Goal: Transaction & Acquisition: Purchase product/service

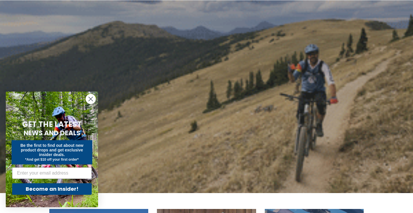
scroll to position [44, 0]
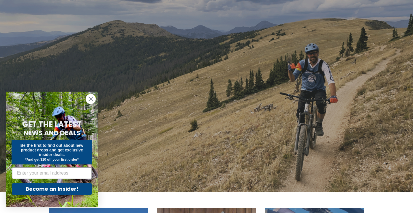
click at [92, 99] on circle "Close dialog" at bounding box center [91, 99] width 10 height 10
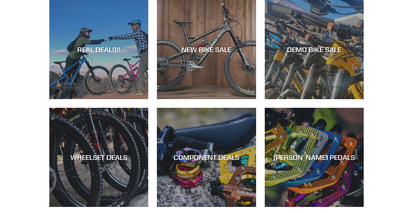
scroll to position [252, 0]
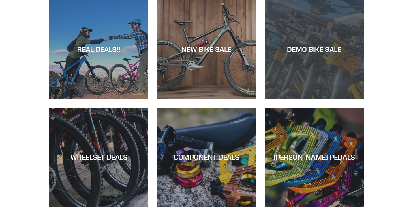
click at [313, 99] on div "DEMO BIKE SALE" at bounding box center [314, 99] width 99 height 0
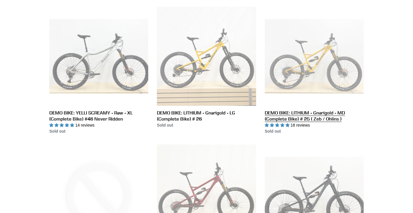
scroll to position [715, 0]
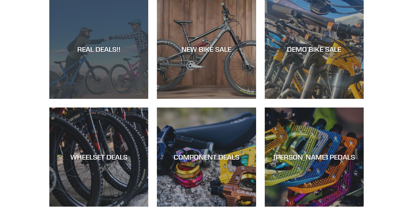
click at [105, 99] on div "REAL DEALS!!" at bounding box center [98, 99] width 99 height 0
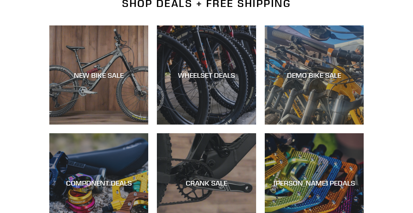
scroll to position [152, 0]
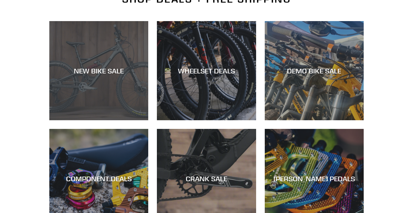
click at [102, 68] on div "NEW BIKE SALE" at bounding box center [98, 70] width 99 height 8
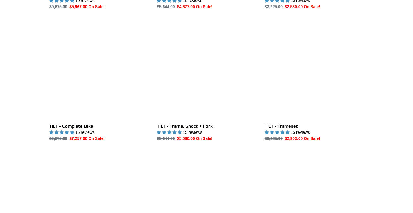
scroll to position [679, 0]
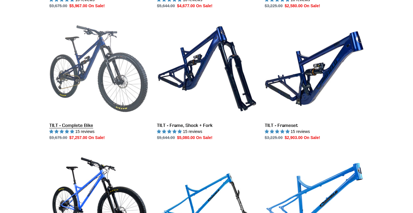
click at [99, 56] on link "TILT - Complete Bike" at bounding box center [98, 79] width 99 height 121
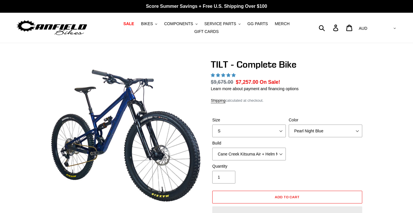
select select "highest-rating"
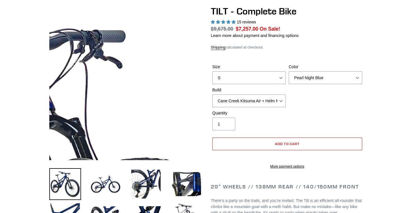
scroll to position [54, 0]
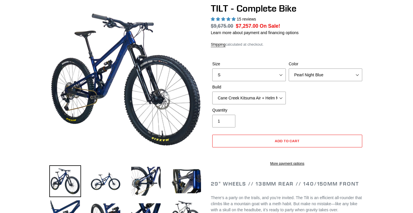
scroll to position [47, 0]
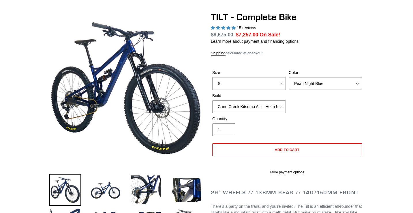
click at [358, 86] on select "Pearl Night Blue Stealth Silver Raw" at bounding box center [326, 83] width 74 height 13
select select "Raw"
click at [289, 77] on select "Pearl Night Blue Stealth Silver Raw" at bounding box center [326, 83] width 74 height 13
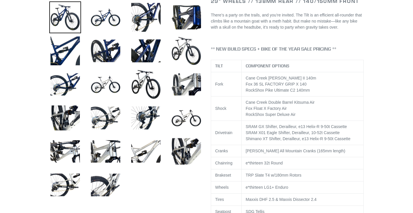
scroll to position [221, 0]
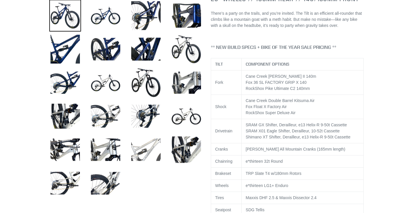
click at [153, 144] on img at bounding box center [146, 150] width 32 height 32
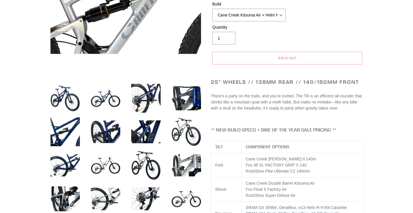
scroll to position [139, 0]
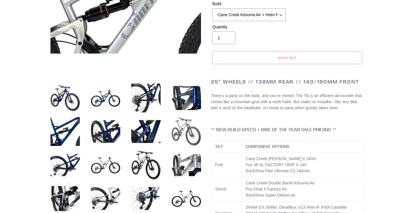
click at [179, 133] on img at bounding box center [187, 131] width 32 height 32
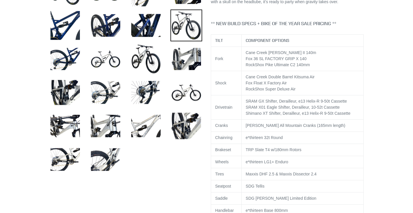
scroll to position [248, 0]
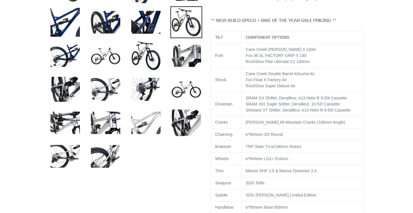
click at [148, 124] on img at bounding box center [146, 123] width 32 height 32
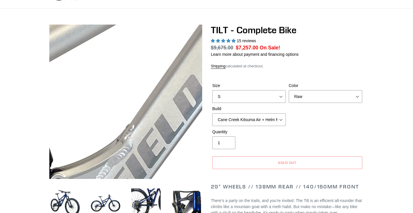
scroll to position [35, 0]
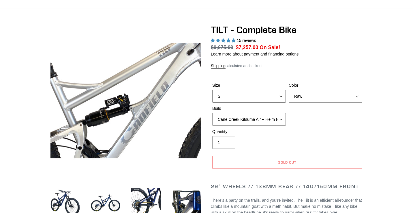
click at [250, 94] on select "S M L" at bounding box center [249, 96] width 74 height 13
select select "M"
click at [212, 90] on select "S M L" at bounding box center [249, 96] width 74 height 13
click at [302, 97] on select "Pearl Night Blue Stealth Silver Raw" at bounding box center [326, 96] width 74 height 13
select select "Stealth Silver"
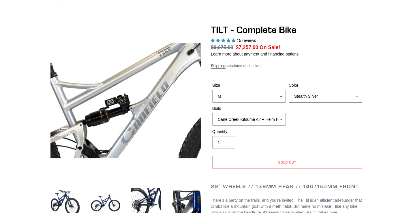
click at [289, 90] on select "Pearl Night Blue Stealth Silver Raw" at bounding box center [326, 96] width 74 height 13
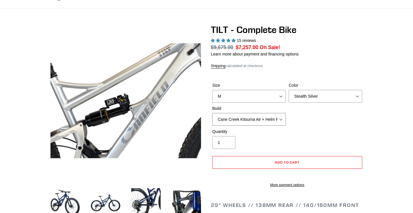
click at [269, 118] on select "Cane Creek Kitsuma Air + Helm MKII 140 + SRAM GX Cane Creek Kitsuma Air + Helm …" at bounding box center [249, 119] width 74 height 13
click at [270, 119] on select "Cane Creek Kitsuma Air + Helm MKII 140 + SRAM GX Cane Creek Kitsuma Air + Helm …" at bounding box center [249, 119] width 74 height 13
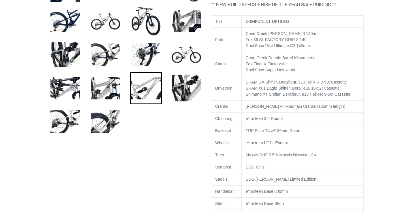
scroll to position [282, 0]
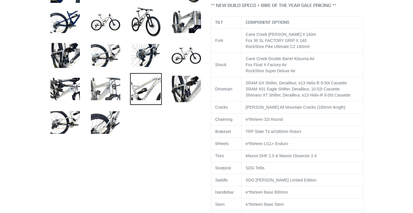
click at [106, 86] on img at bounding box center [106, 89] width 32 height 32
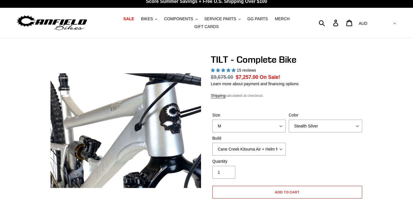
scroll to position [3, 0]
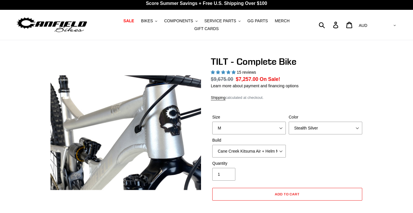
click at [351, 63] on h1 "TILT - Complete Bike" at bounding box center [287, 61] width 153 height 11
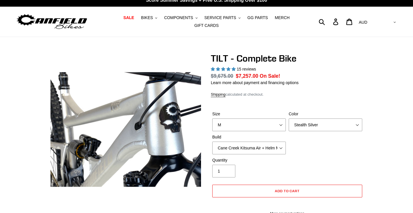
scroll to position [10, 0]
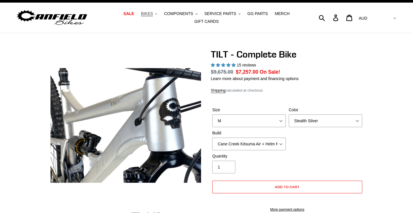
click at [150, 15] on span "BIKES" at bounding box center [147, 13] width 12 height 5
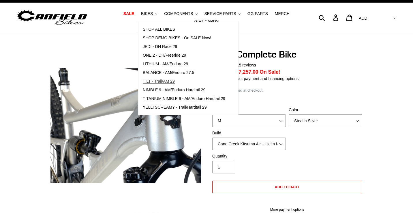
click at [155, 81] on span "TILT - Trail/AM 29" at bounding box center [159, 81] width 32 height 5
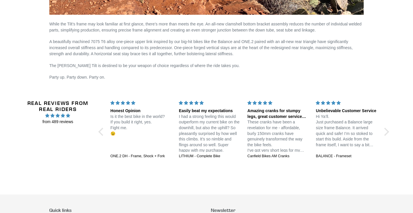
scroll to position [924, 0]
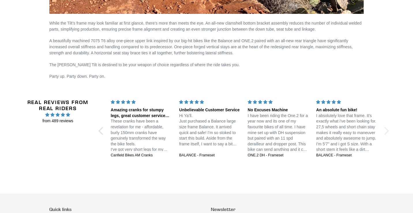
click at [383, 130] on div at bounding box center [385, 130] width 8 height 8
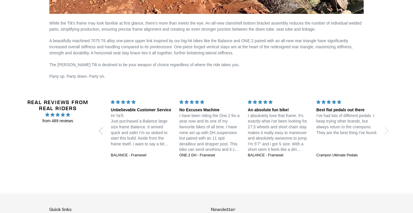
click at [383, 130] on div at bounding box center [385, 130] width 8 height 8
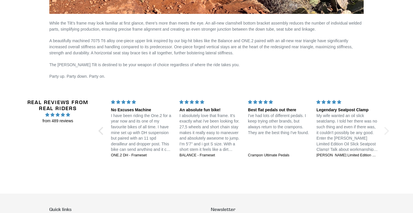
click at [383, 130] on div at bounding box center [385, 130] width 8 height 8
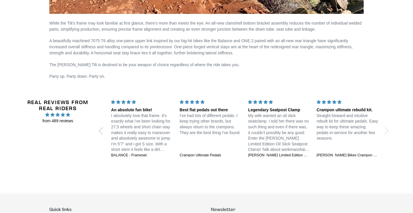
click at [383, 130] on div at bounding box center [385, 130] width 8 height 8
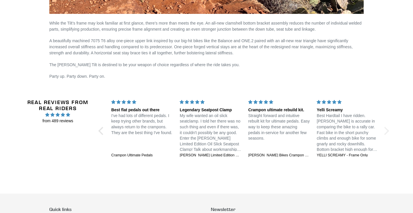
click at [383, 130] on div at bounding box center [385, 130] width 8 height 8
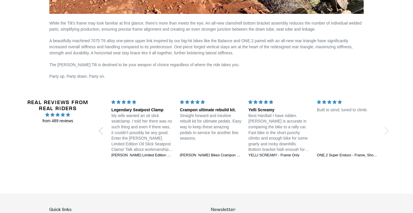
click at [383, 130] on div at bounding box center [385, 130] width 8 height 8
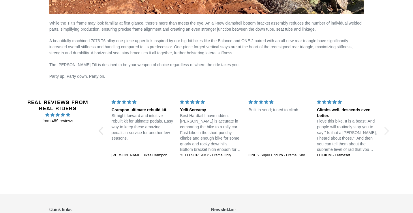
click at [383, 130] on div at bounding box center [385, 130] width 8 height 8
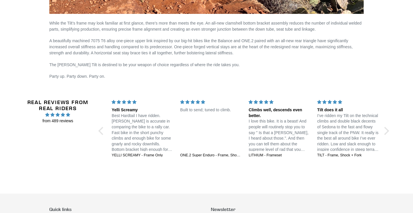
click at [269, 157] on section "Jedi 29 DH: Unstoppable confidence at speed! Incredible bike - I just spent 6 d…" at bounding box center [244, 130] width 274 height 63
click at [337, 154] on div "TILT - Frame, Shock + Fork" at bounding box center [348, 155] width 62 height 5
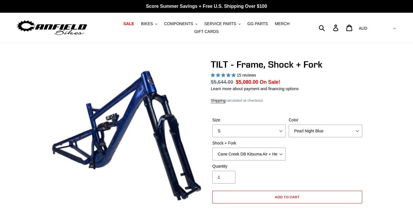
select select "highest-rating"
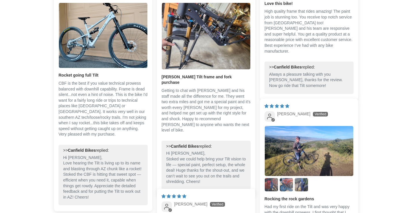
scroll to position [1106, 0]
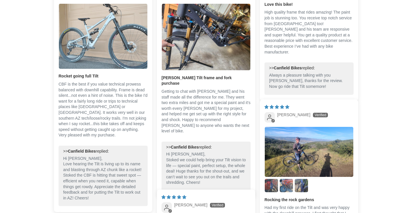
click at [108, 50] on img "Link to user picture 1" at bounding box center [103, 36] width 89 height 65
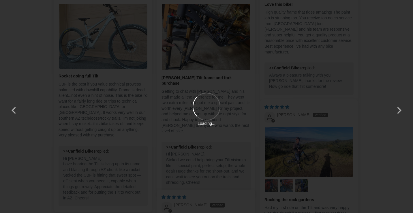
scroll to position [0, 0]
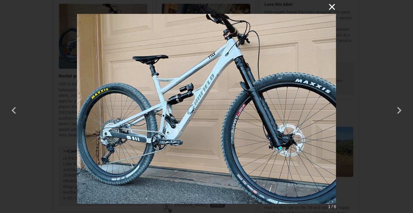
click at [332, 8] on button "×" at bounding box center [329, 7] width 14 height 14
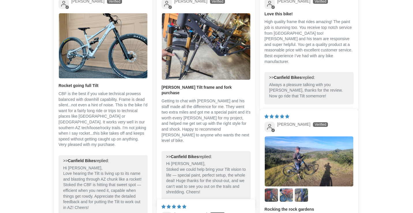
scroll to position [1096, 0]
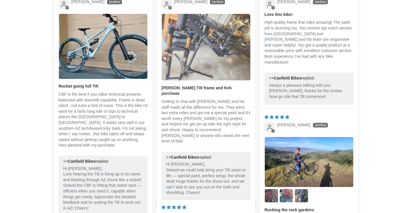
click at [210, 46] on img "Link to user picture 1" at bounding box center [206, 47] width 89 height 66
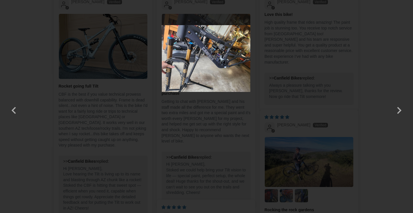
scroll to position [0, 0]
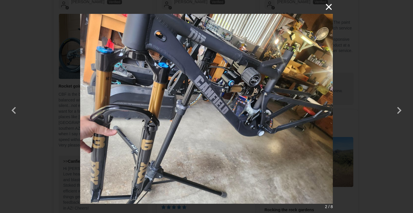
click at [329, 9] on button "×" at bounding box center [326, 7] width 14 height 14
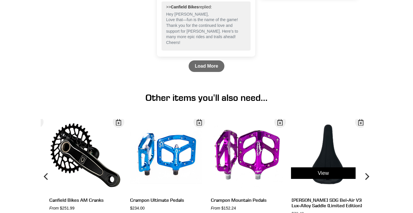
scroll to position [1610, 0]
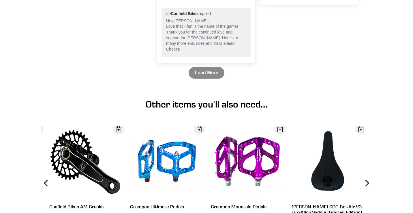
click at [211, 78] on link "Load More" at bounding box center [207, 73] width 36 height 12
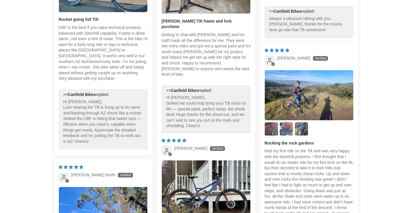
scroll to position [1162, 0]
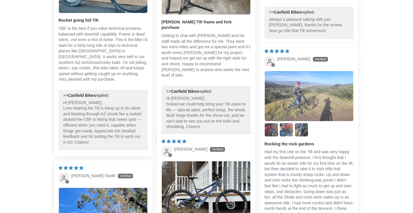
click at [297, 97] on img "Link to user picture 1" at bounding box center [309, 96] width 89 height 50
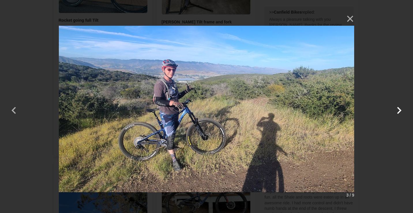
click at [400, 110] on button "button" at bounding box center [399, 107] width 14 height 14
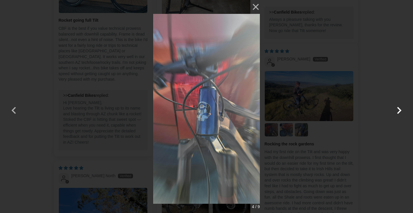
click at [400, 110] on button "button" at bounding box center [399, 107] width 14 height 14
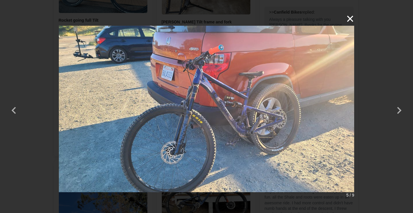
click at [351, 18] on button "×" at bounding box center [348, 19] width 14 height 14
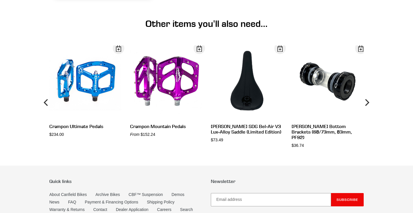
scroll to position [1980, 0]
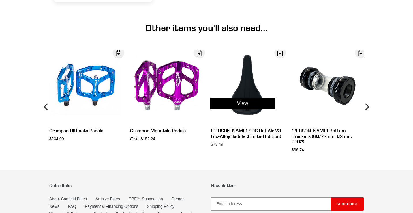
click at [251, 98] on div "View" at bounding box center [242, 104] width 81 height 108
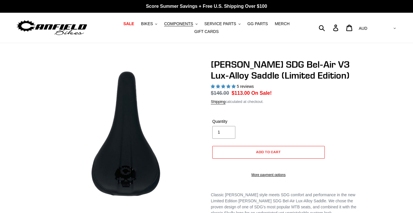
select select "highest-rating"
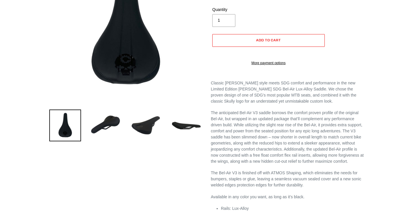
scroll to position [114, 0]
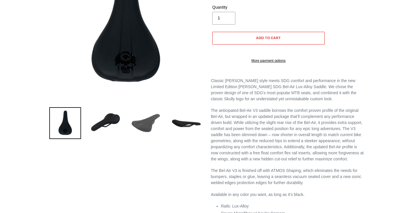
click at [147, 124] on img at bounding box center [146, 123] width 32 height 32
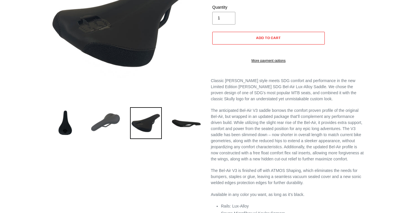
click at [113, 120] on img at bounding box center [106, 123] width 32 height 32
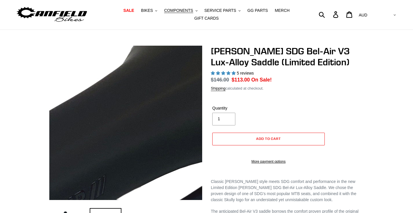
scroll to position [11, 0]
